Goal: Task Accomplishment & Management: Use online tool/utility

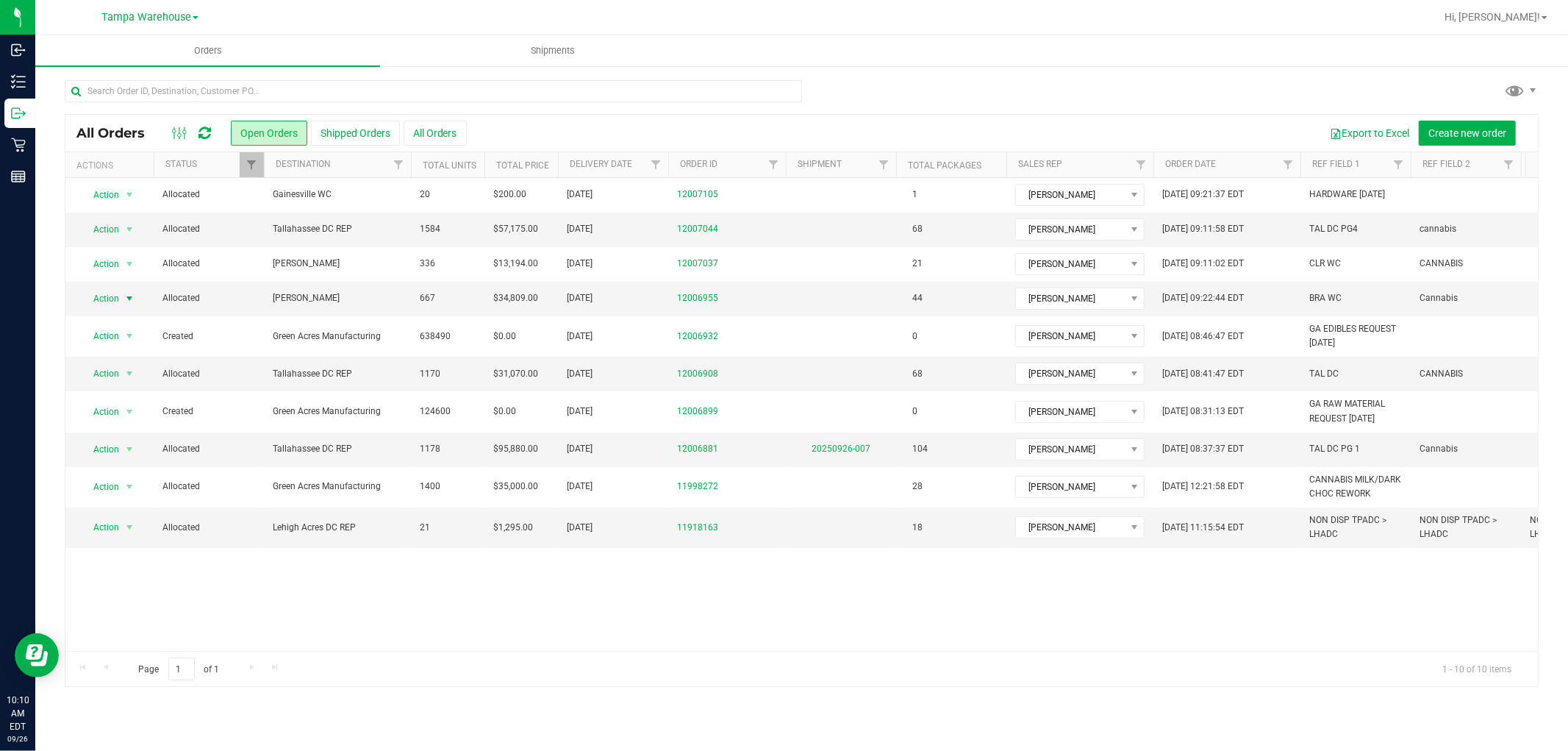
click at [203, 130] on icon at bounding box center [205, 133] width 13 height 15
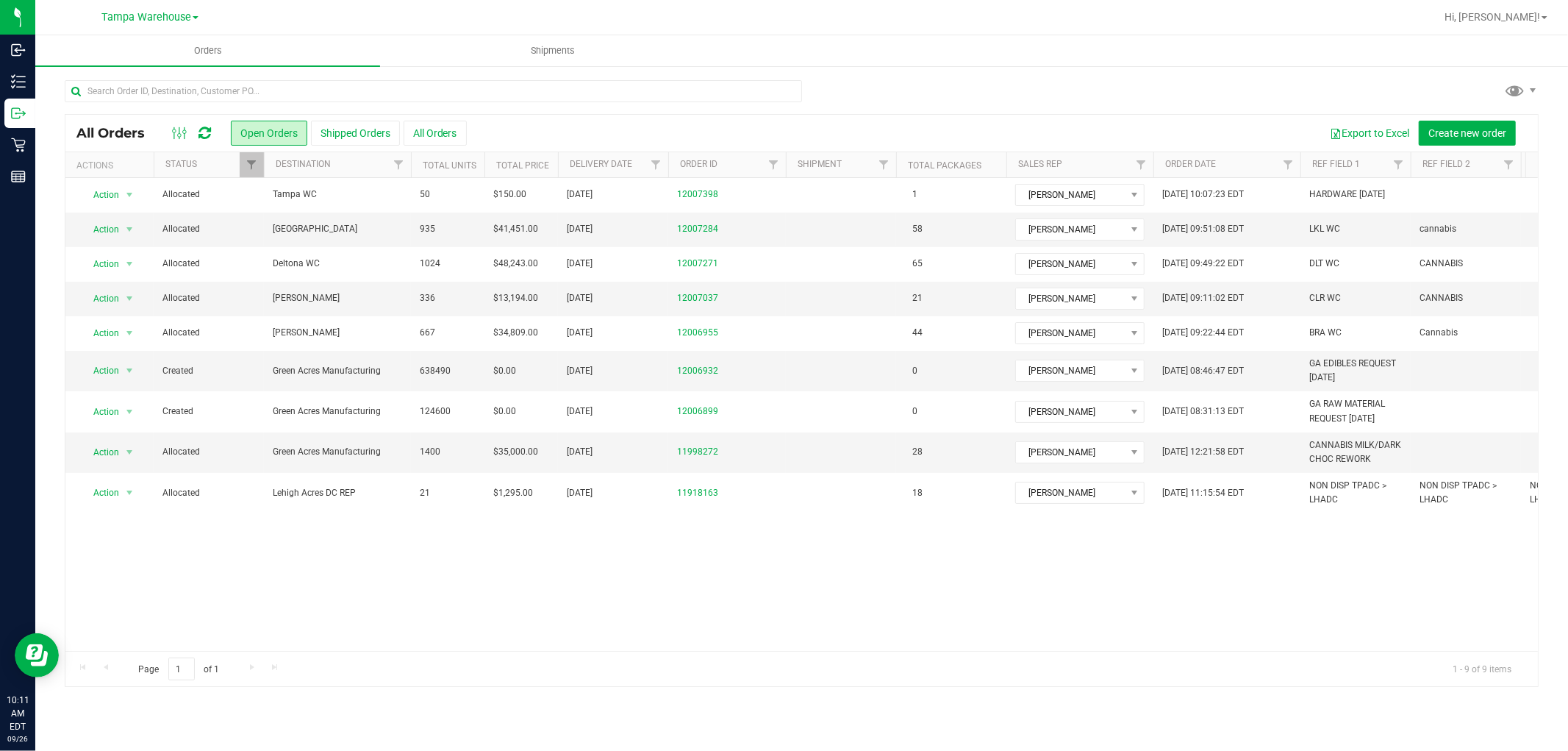
click at [1268, 90] on div at bounding box center [802, 96] width 1474 height 34
click at [206, 133] on icon at bounding box center [205, 133] width 13 height 15
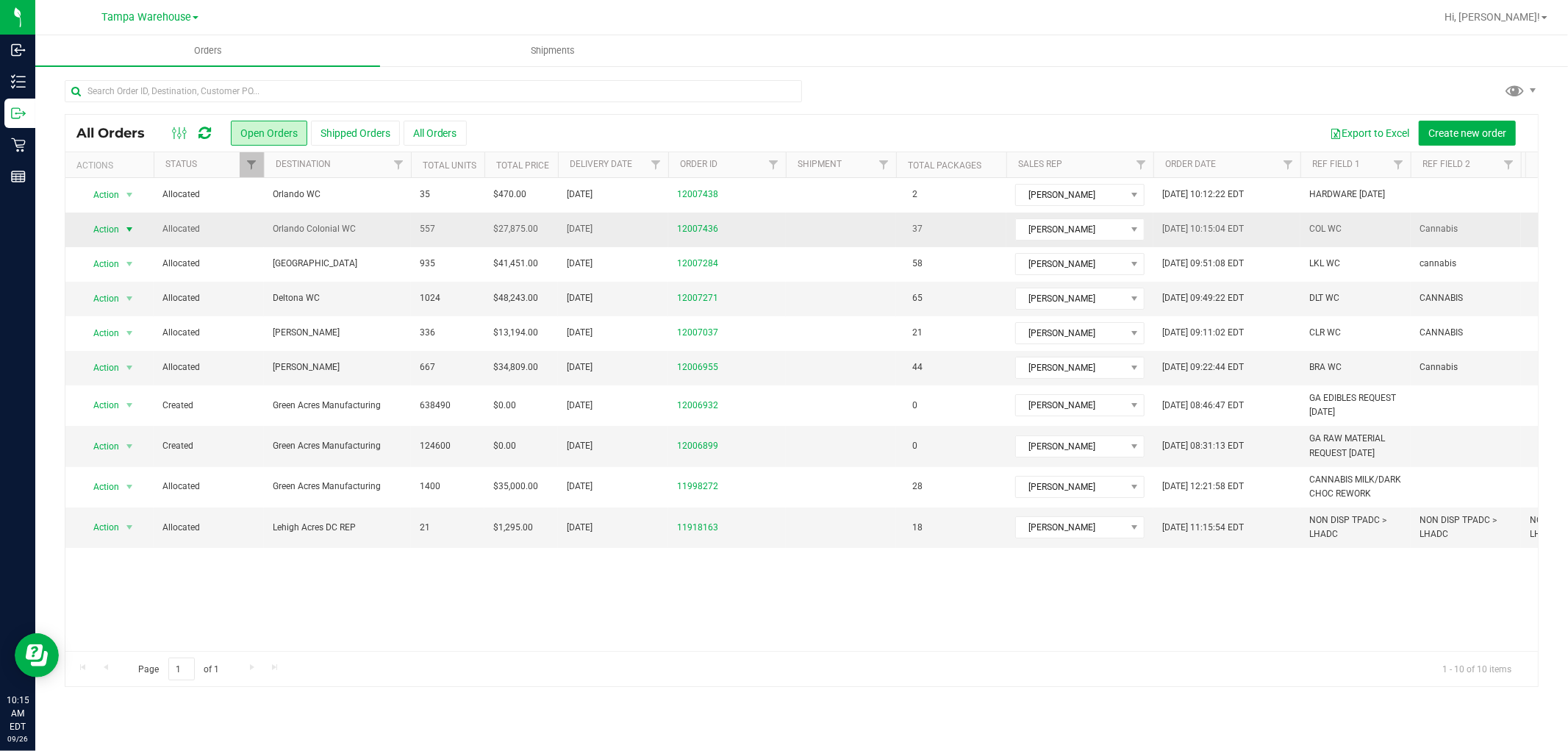
click at [111, 237] on span "Action" at bounding box center [99, 229] width 40 height 20
click at [126, 450] on li "Print packing list" at bounding box center [135, 448] width 110 height 22
click at [1273, 43] on ul "Orders Shipments" at bounding box center [819, 51] width 1568 height 32
click at [1066, 90] on div at bounding box center [802, 96] width 1474 height 34
click at [1067, 96] on div at bounding box center [802, 96] width 1474 height 34
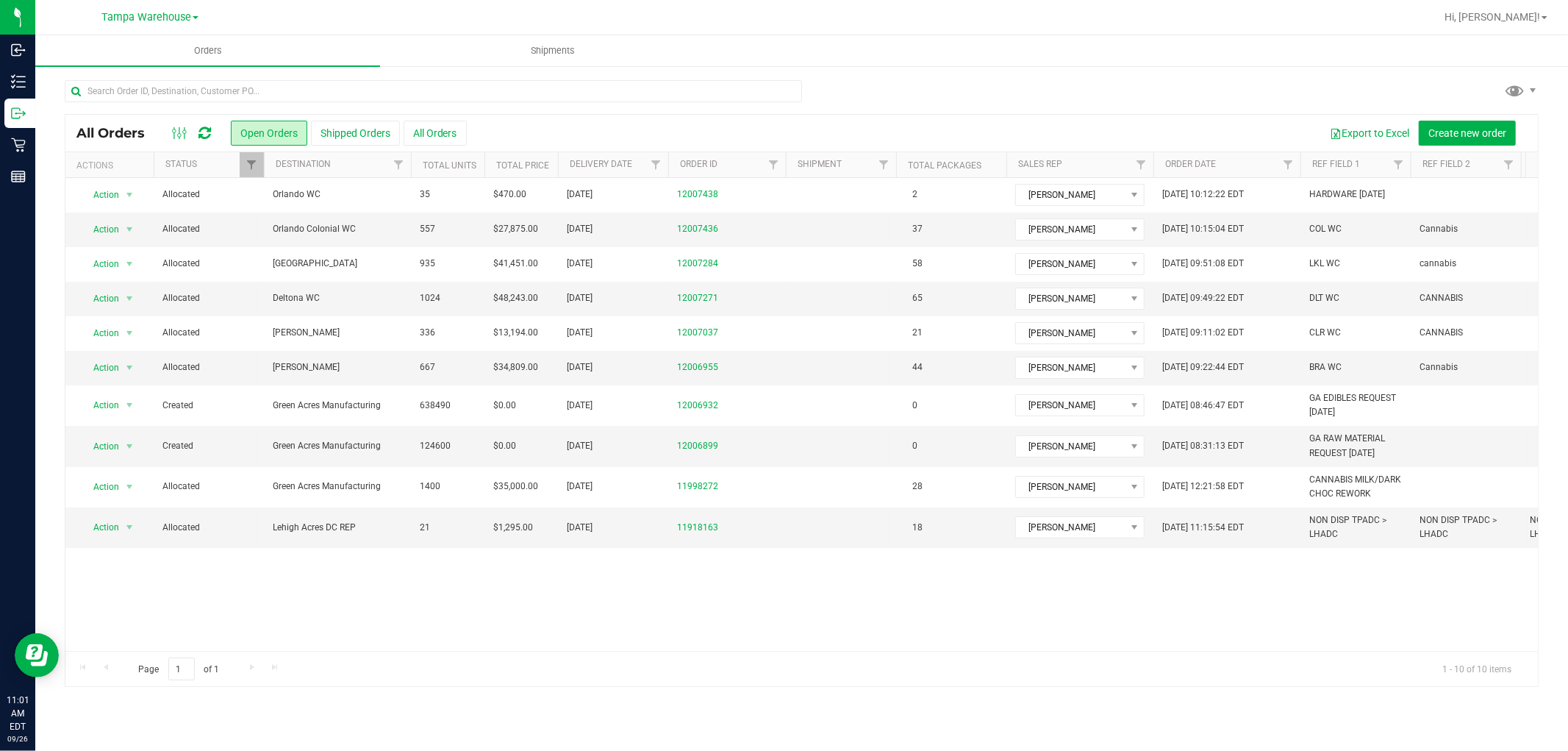
click at [204, 130] on icon at bounding box center [205, 133] width 13 height 15
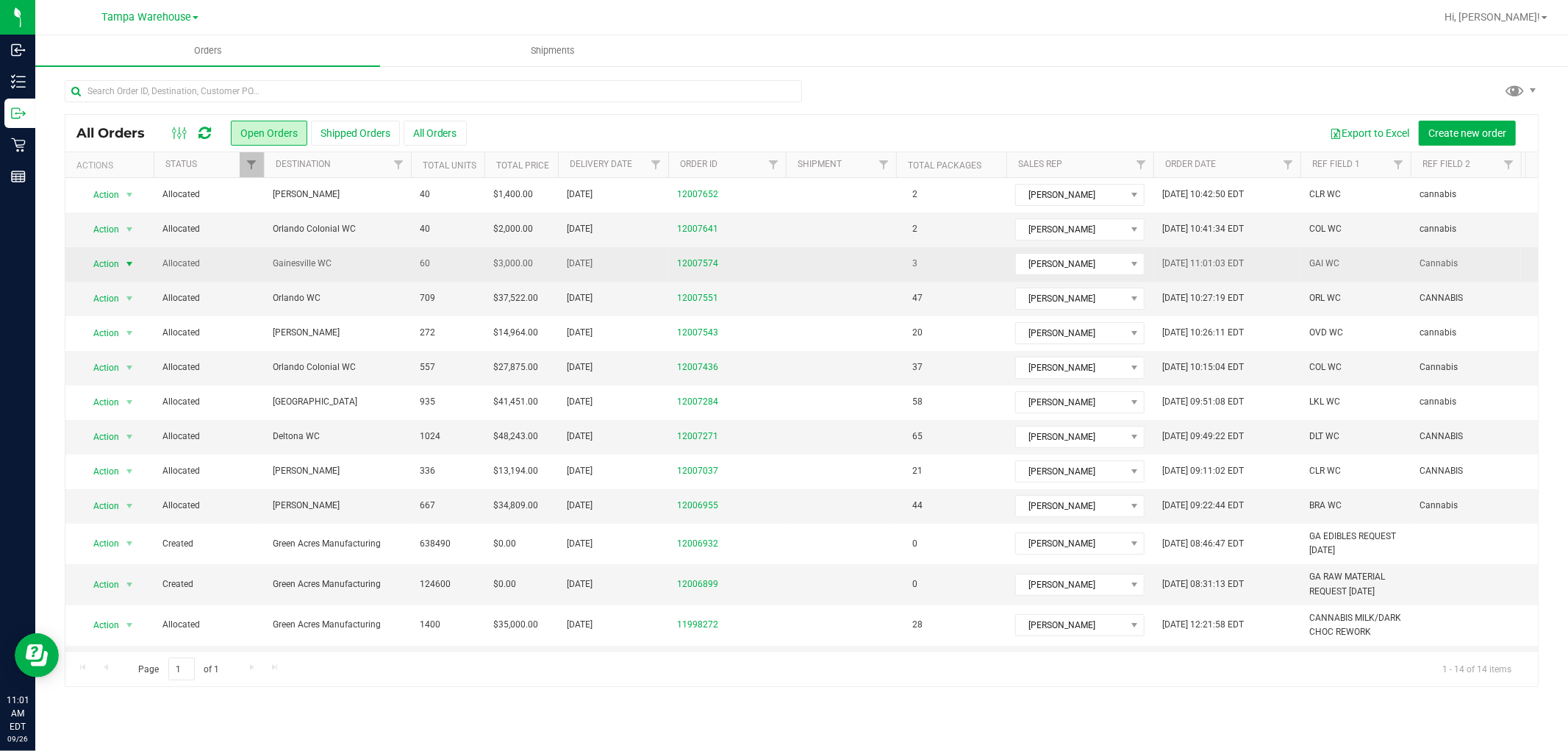
click at [120, 260] on span "select" at bounding box center [129, 264] width 18 height 20
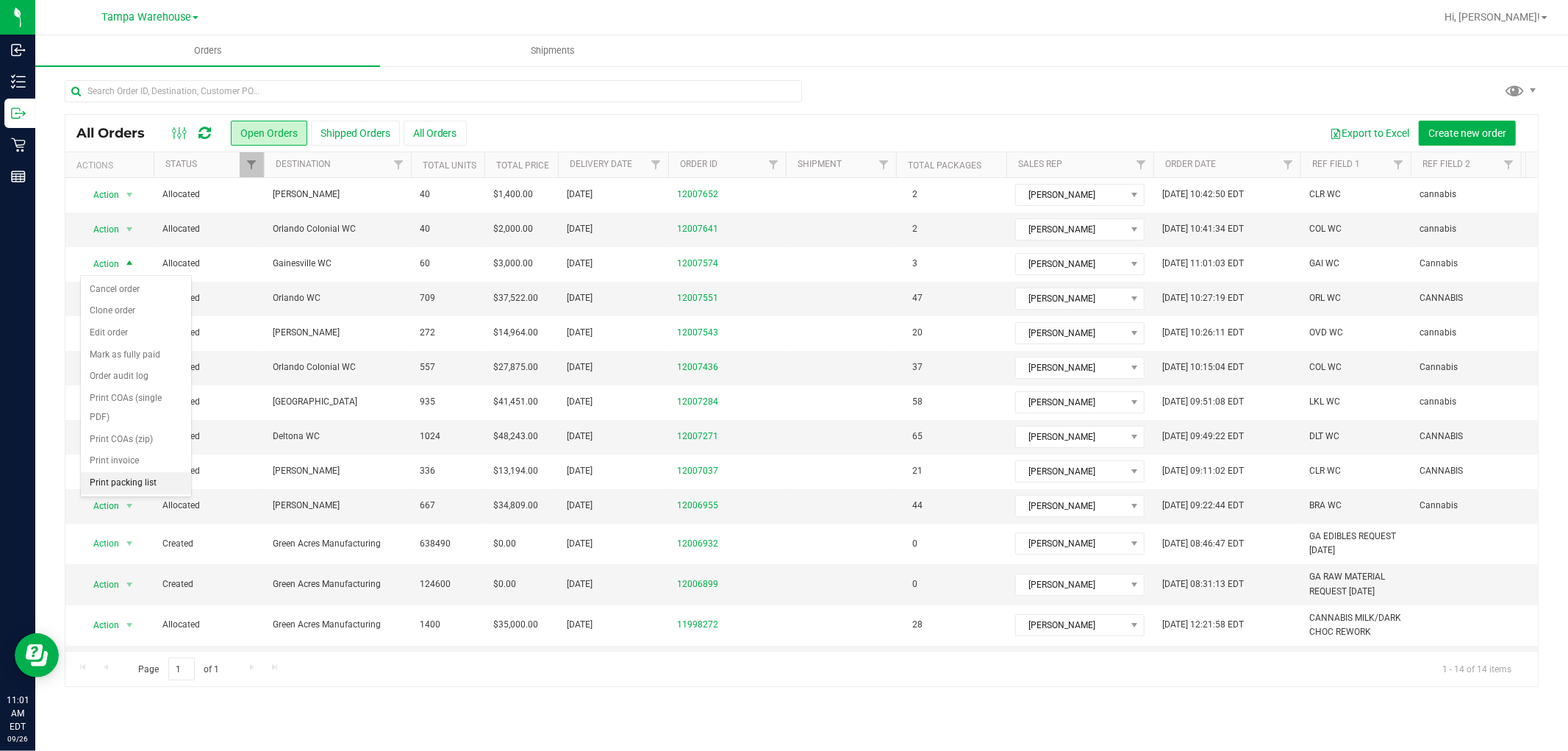
click at [130, 481] on li "Print packing list" at bounding box center [135, 483] width 110 height 22
click at [1114, 80] on div at bounding box center [802, 96] width 1474 height 34
click at [1196, 90] on div at bounding box center [802, 96] width 1474 height 34
click at [951, 91] on div at bounding box center [802, 96] width 1474 height 34
click at [1171, 97] on div at bounding box center [802, 96] width 1474 height 34
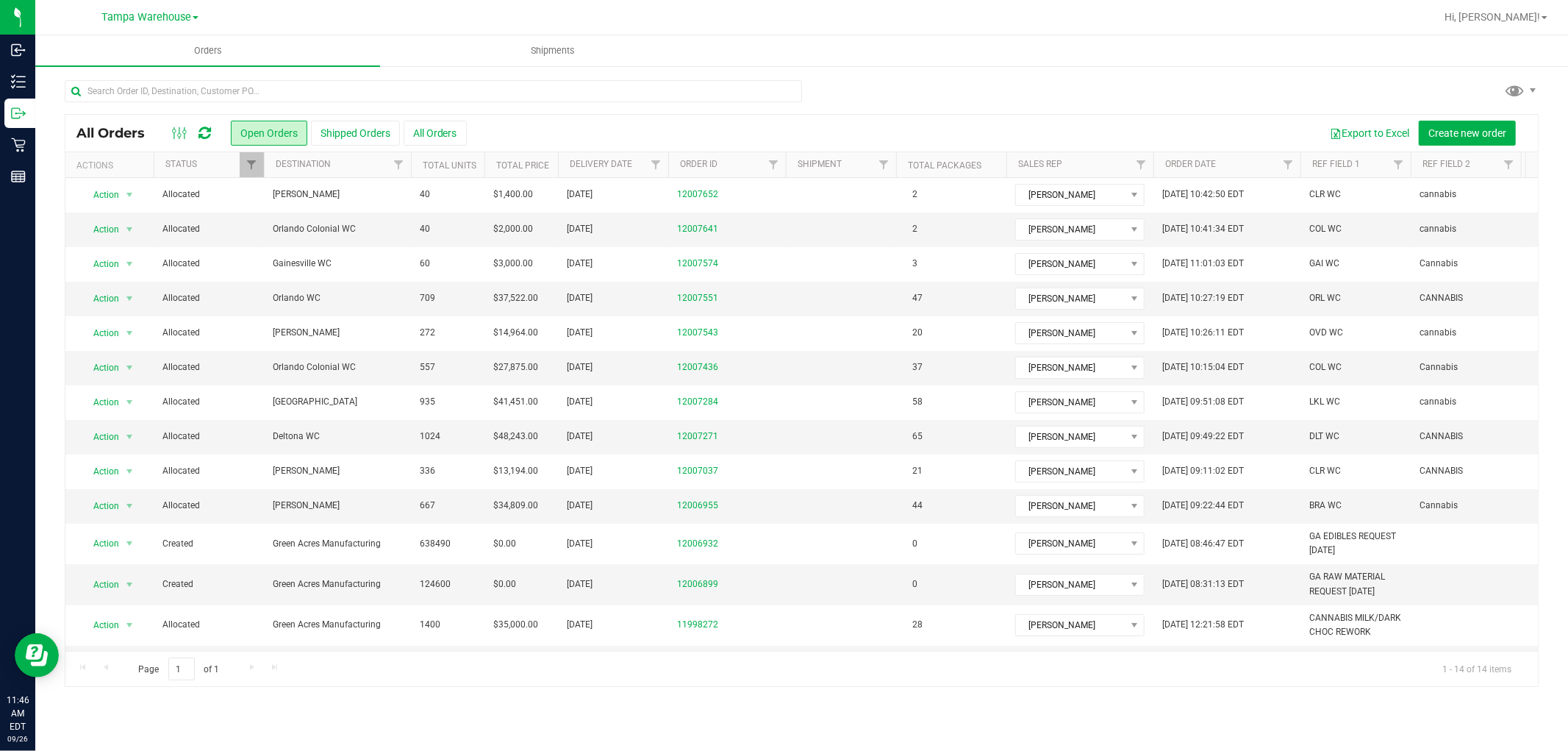
click at [202, 130] on icon at bounding box center [205, 133] width 13 height 15
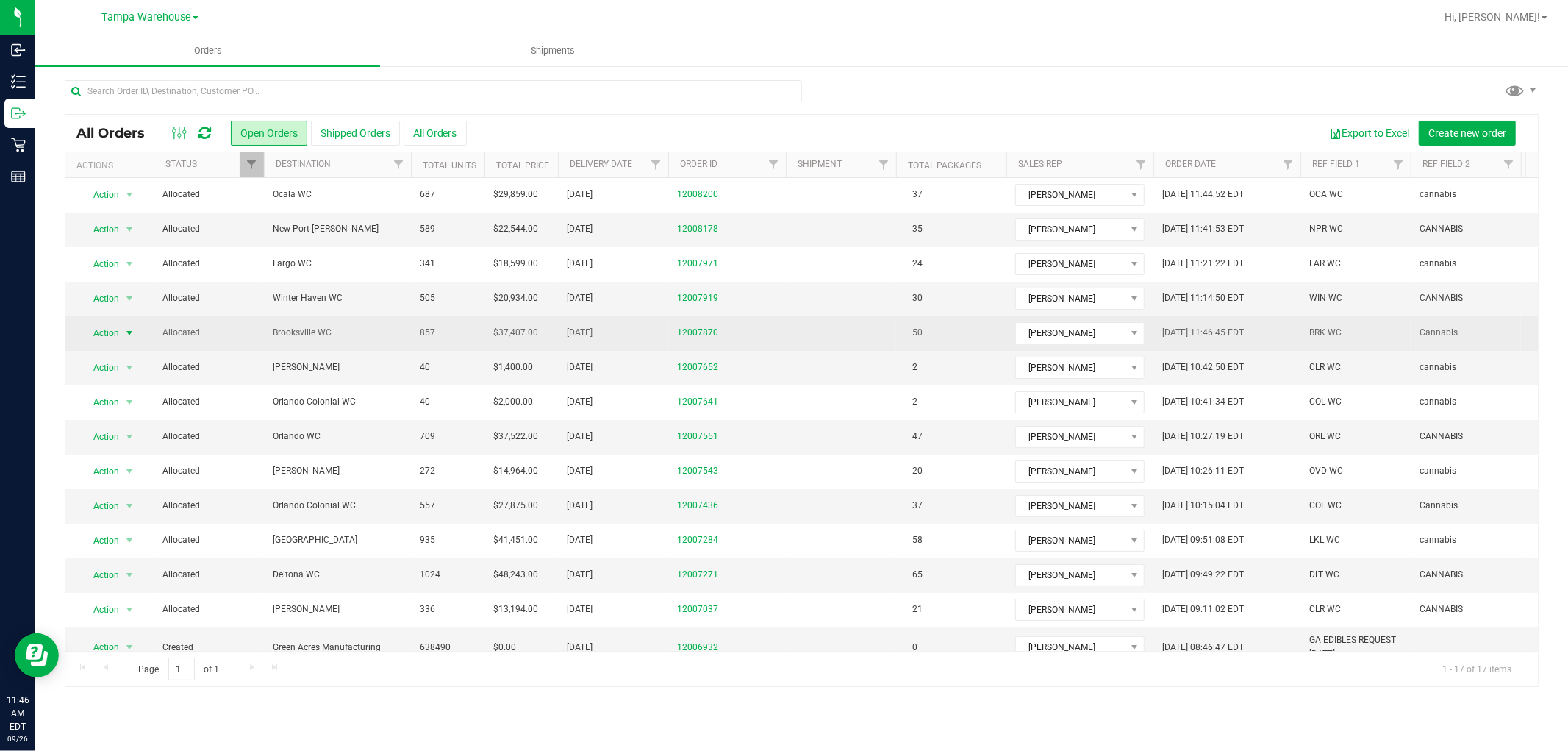
click at [104, 333] on span "Action" at bounding box center [99, 333] width 40 height 20
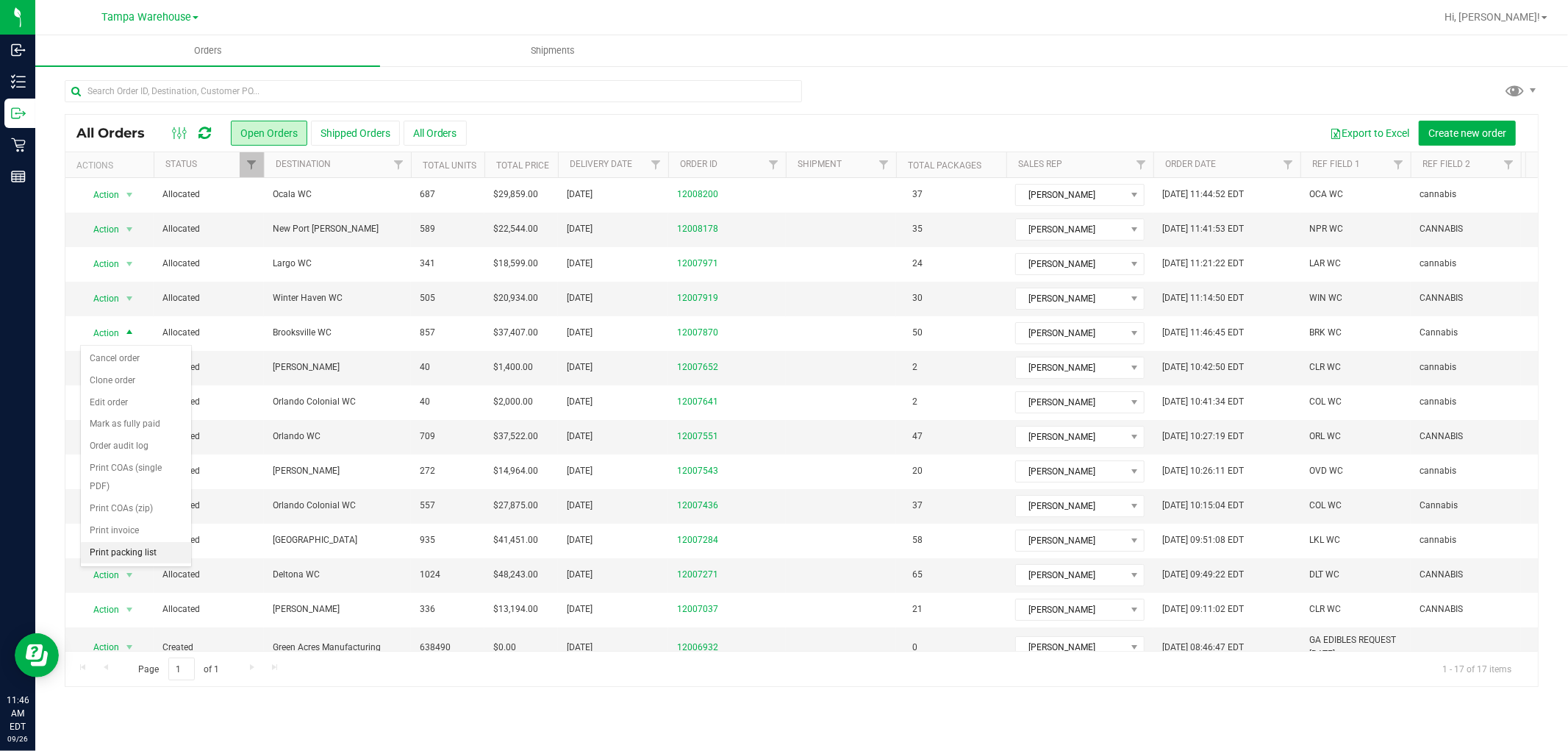
drag, startPoint x: 126, startPoint y: 555, endPoint x: 133, endPoint y: 549, distance: 9.2
click at [127, 555] on li "Print packing list" at bounding box center [135, 553] width 110 height 22
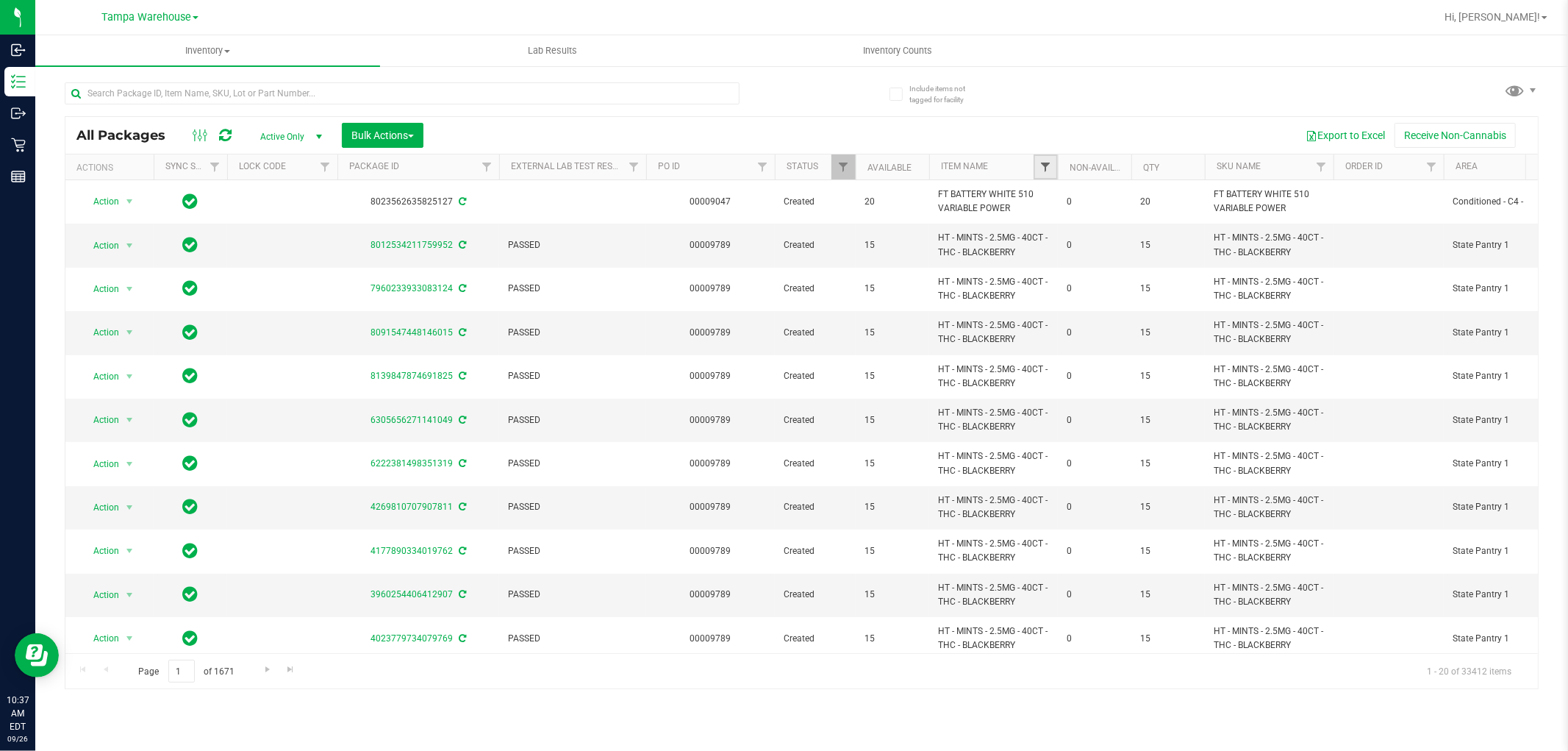
click at [1045, 169] on span "Filter" at bounding box center [1046, 167] width 12 height 12
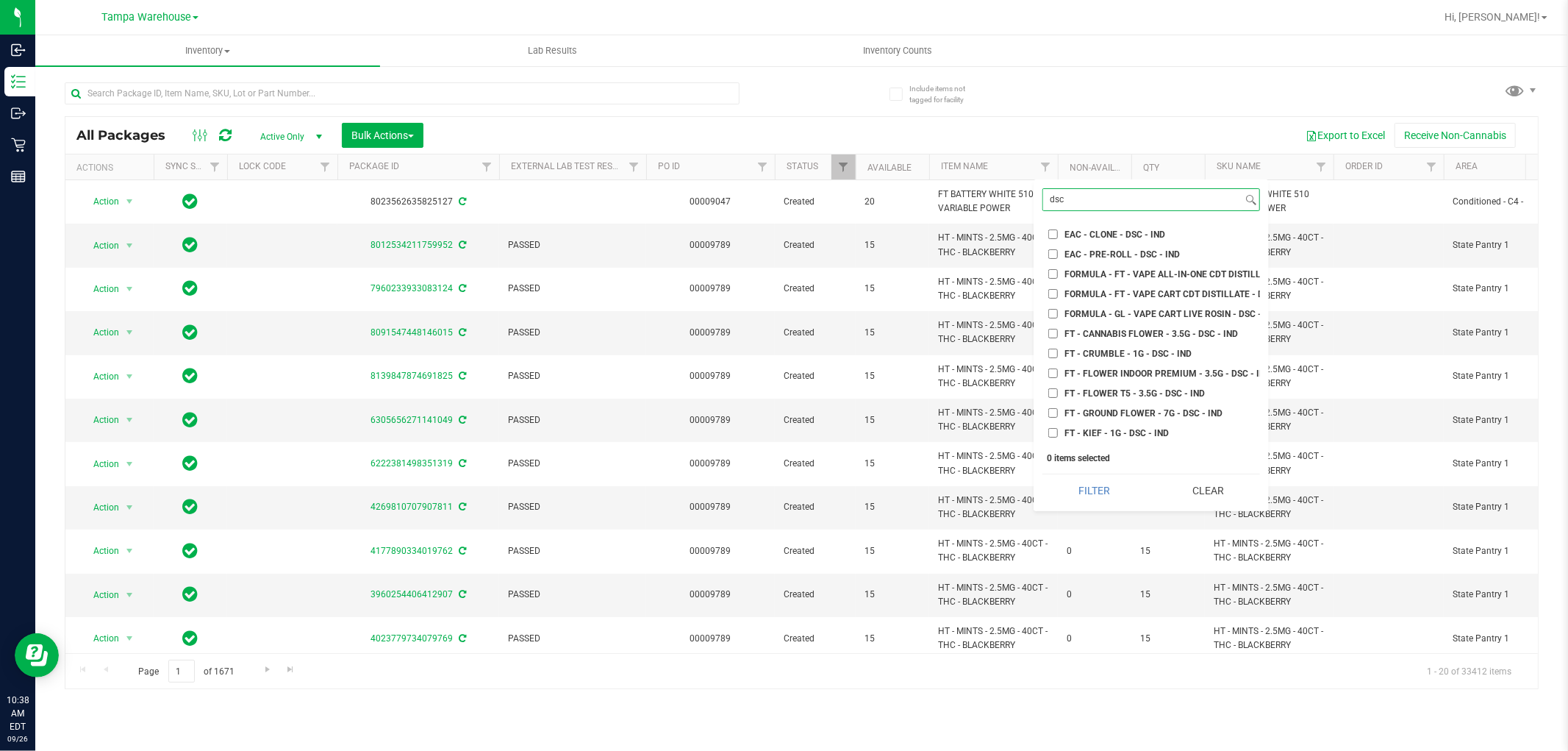
type input "dsc"
click at [1054, 335] on input "FT - CANNABIS FLOWER - 3.5G - DSC - IND" at bounding box center [1052, 333] width 10 height 10
checkbox input "true"
drag, startPoint x: 1107, startPoint y: 493, endPoint x: 1422, endPoint y: 731, distance: 394.8
click at [1108, 494] on button "Filter" at bounding box center [1095, 490] width 104 height 32
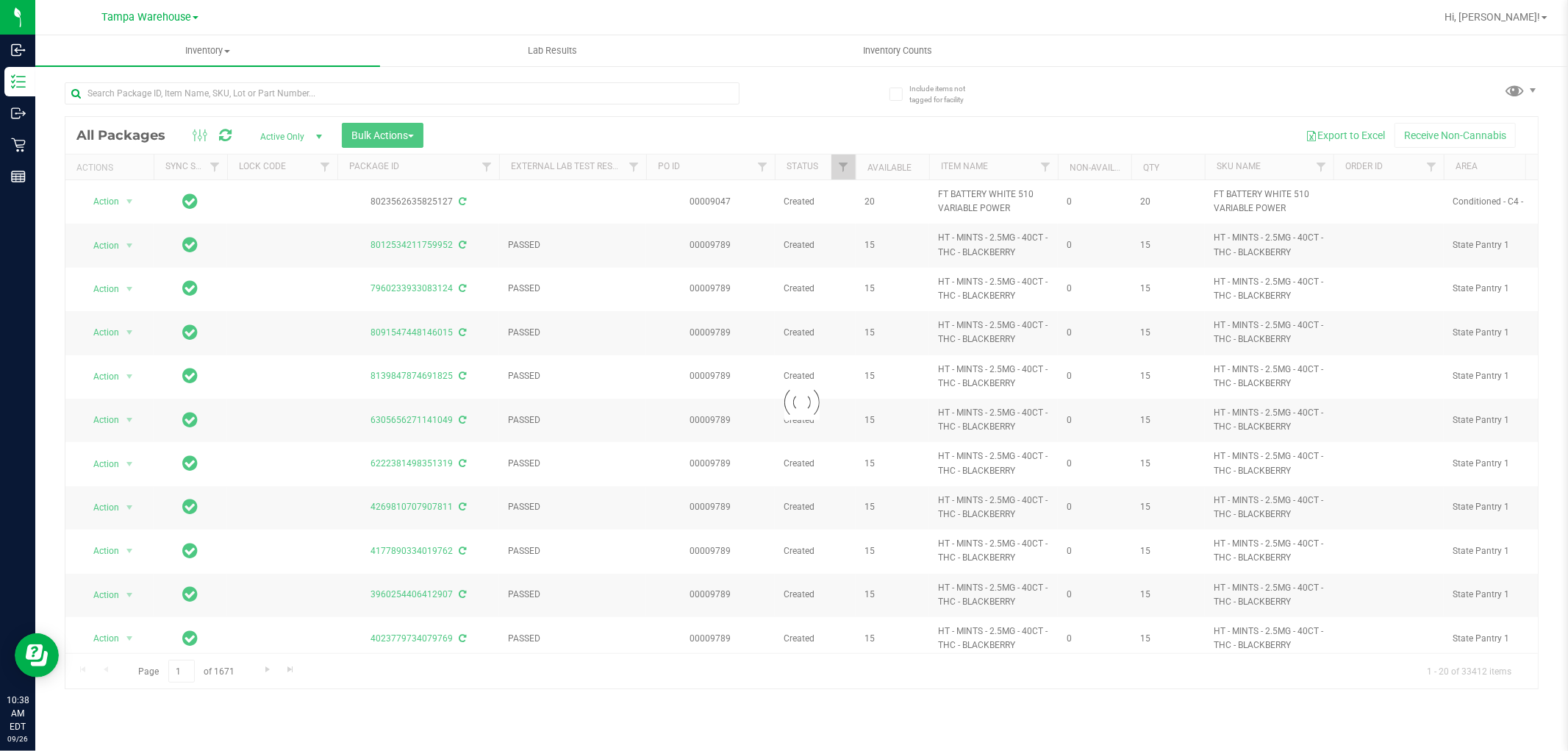
click at [1011, 87] on div "Loading... All Packages Active Only Active Only Lab Samples Locked All External…" at bounding box center [802, 379] width 1474 height 621
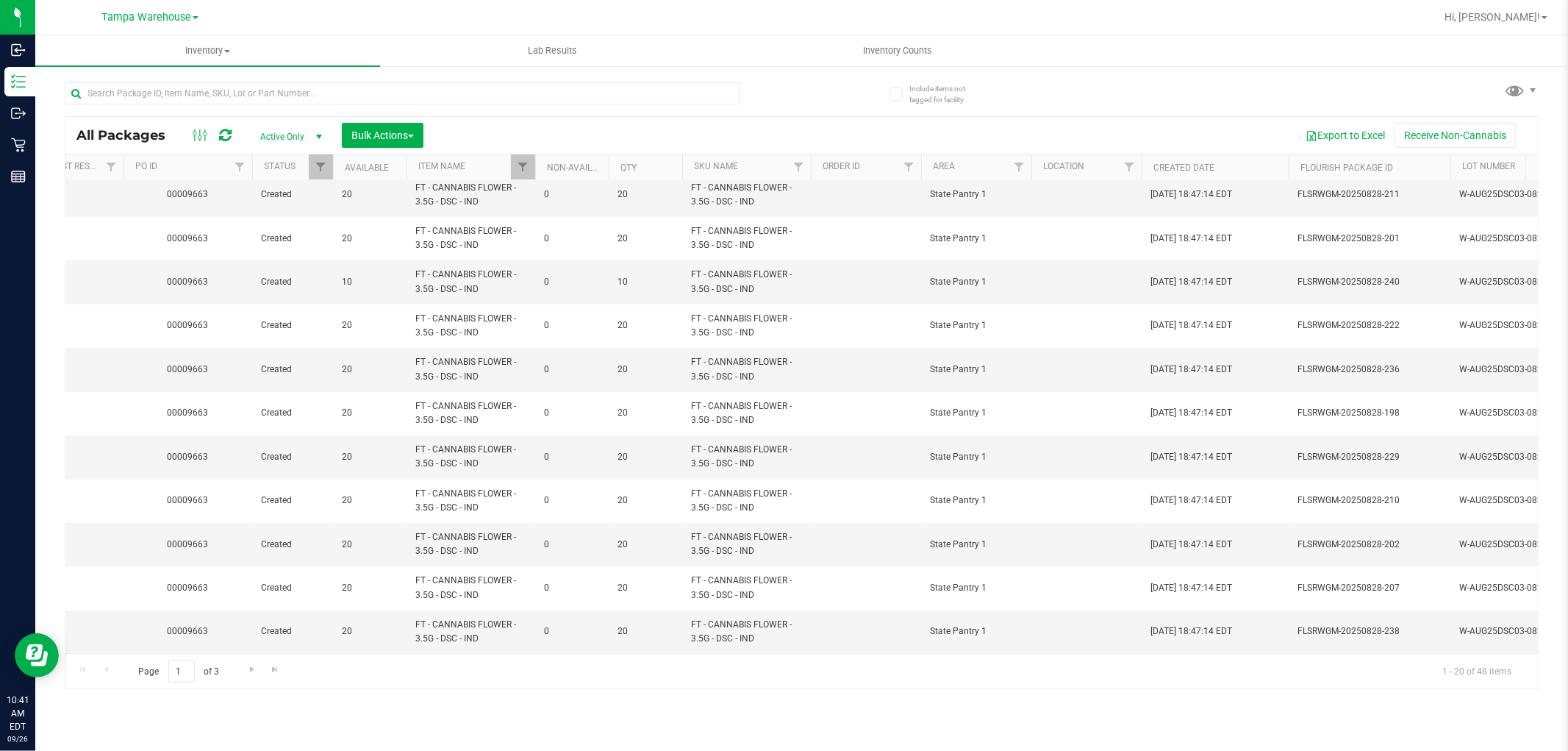
scroll to position [0, 577]
